Goal: Answer question/provide support

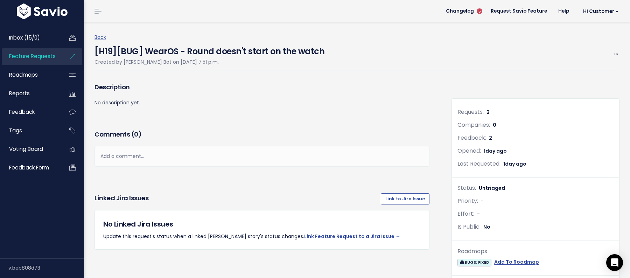
click at [310, 54] on h4 "[H19][BUG] WearOS - Round doesn't start on the watch" at bounding box center [209, 50] width 230 height 16
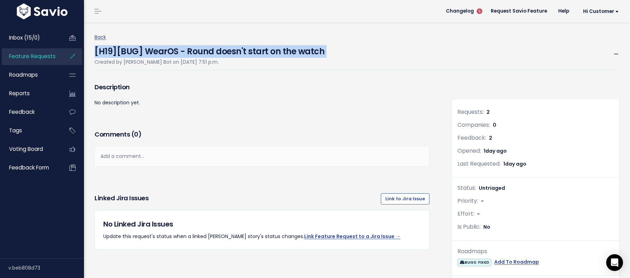
click at [310, 54] on h4 "[H19][BUG] WearOS - Round doesn't start on the watch" at bounding box center [209, 50] width 230 height 16
copy div "[H19][BUG] WearOS - Round doesn't start on the watch"
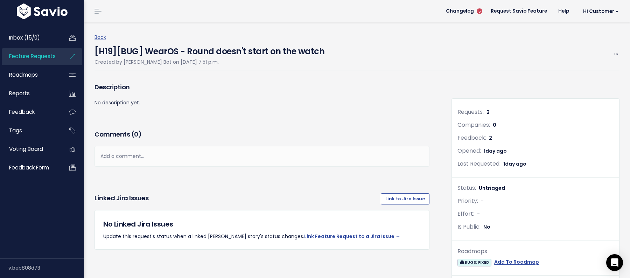
click at [433, 63] on div "[H19][BUG] WearOS - Round doesn't start on the watch Created by [PERSON_NAME] B…" at bounding box center [356, 56] width 525 height 29
click at [251, 51] on h4 "[H19][BUG] WearOS - Round doesn't start on the watch" at bounding box center [209, 50] width 230 height 16
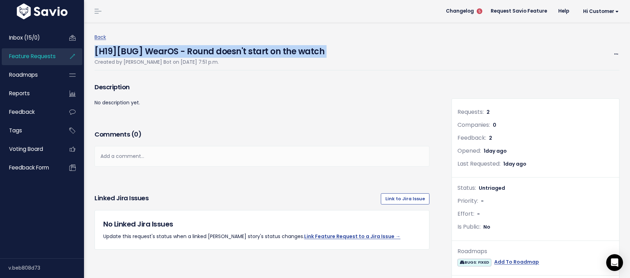
click at [251, 51] on h4 "[H19][BUG] WearOS - Round doesn't start on the watch" at bounding box center [209, 50] width 230 height 16
copy div "[H19][BUG] WearOS - Round doesn't start on the watch"
